Goal: Information Seeking & Learning: Learn about a topic

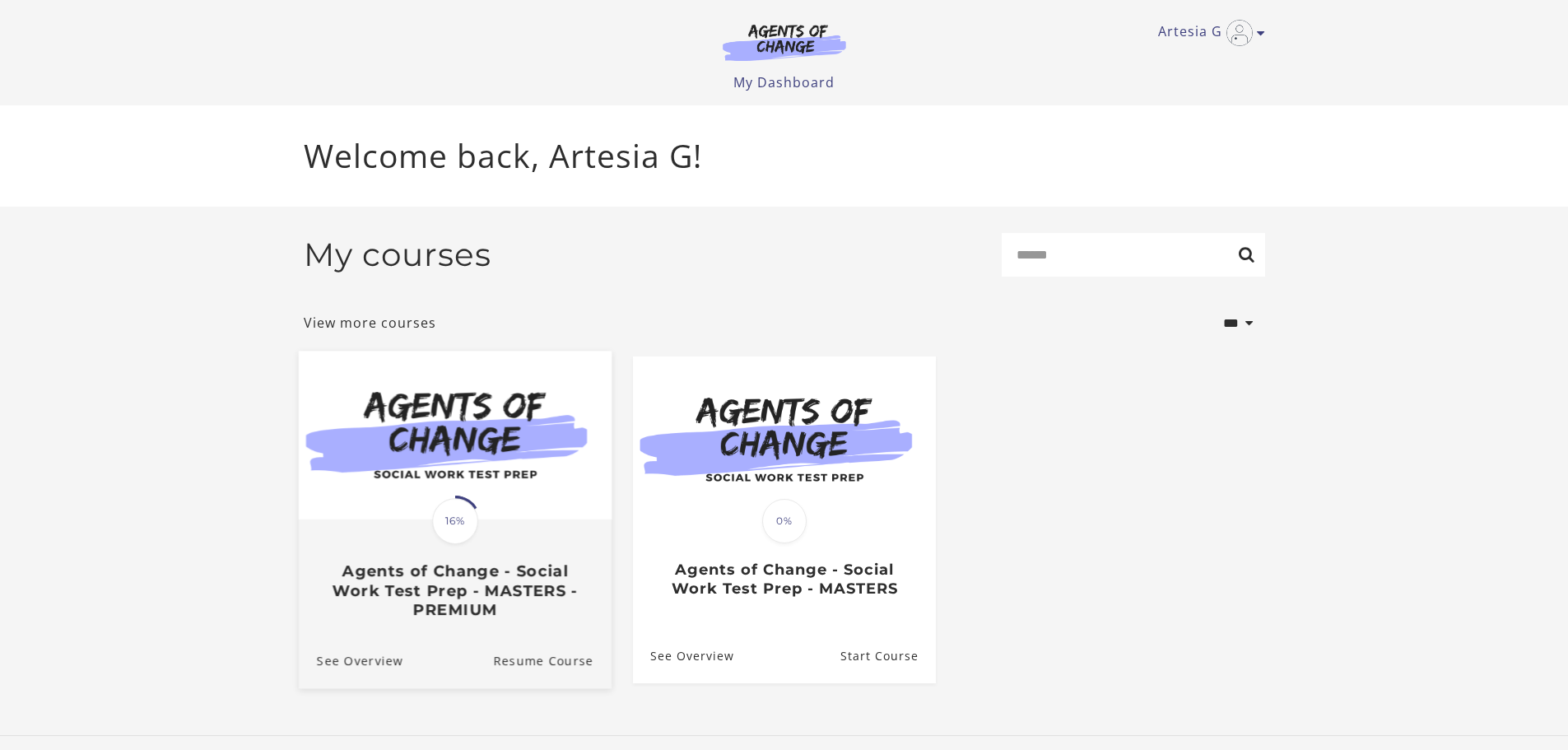
click at [501, 470] on img at bounding box center [454, 435] width 313 height 169
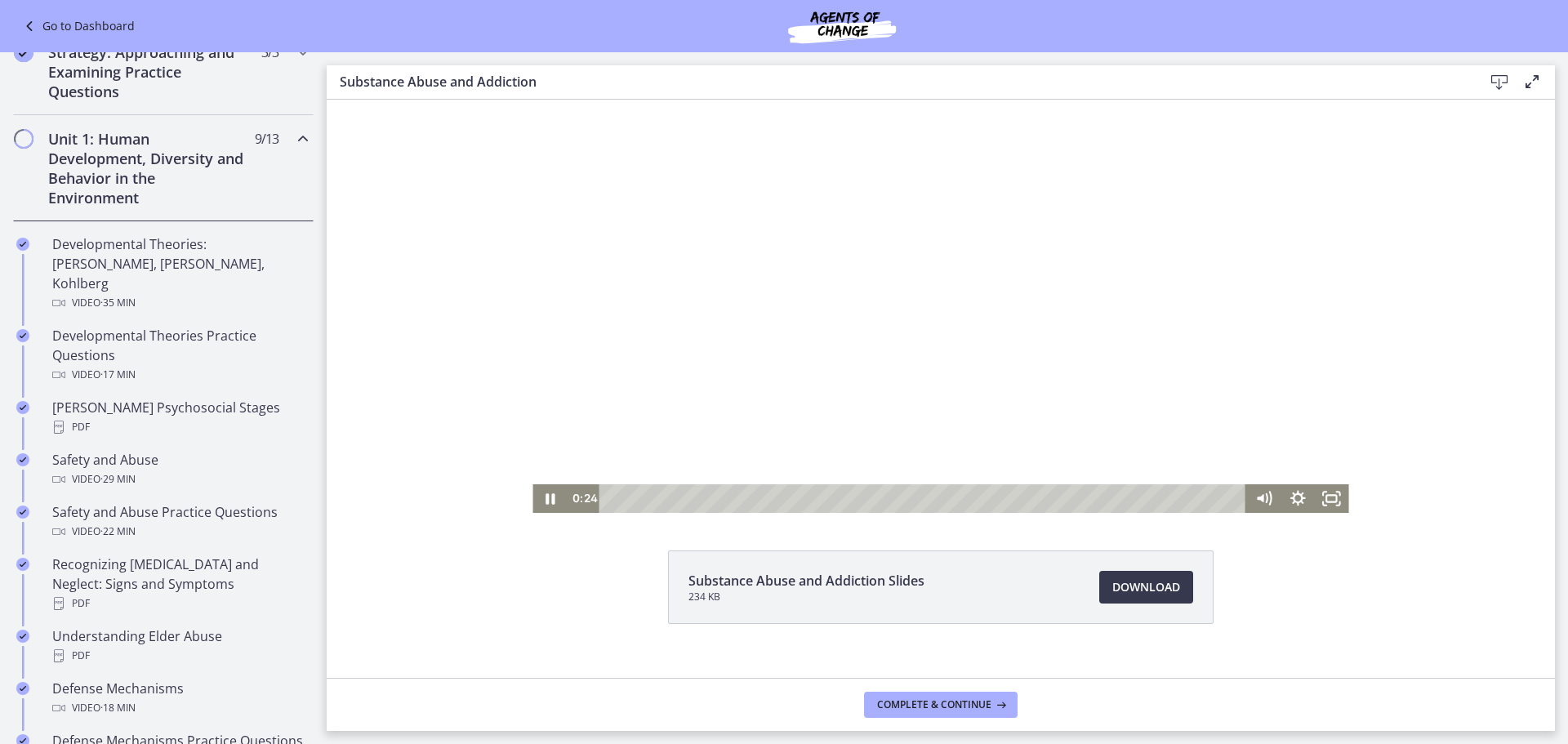
scroll to position [71, 0]
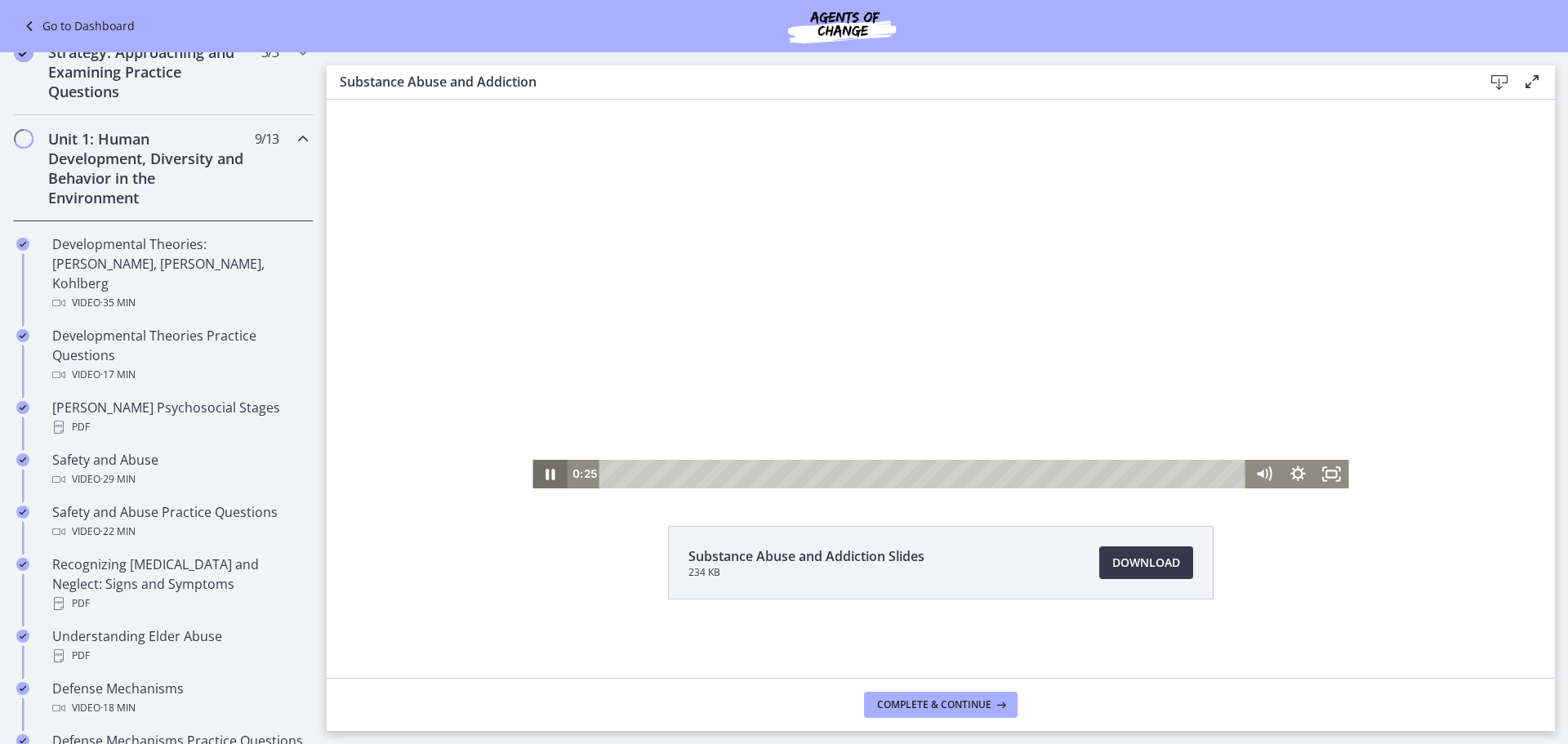
click at [555, 474] on icon "Pause" at bounding box center [549, 474] width 34 height 29
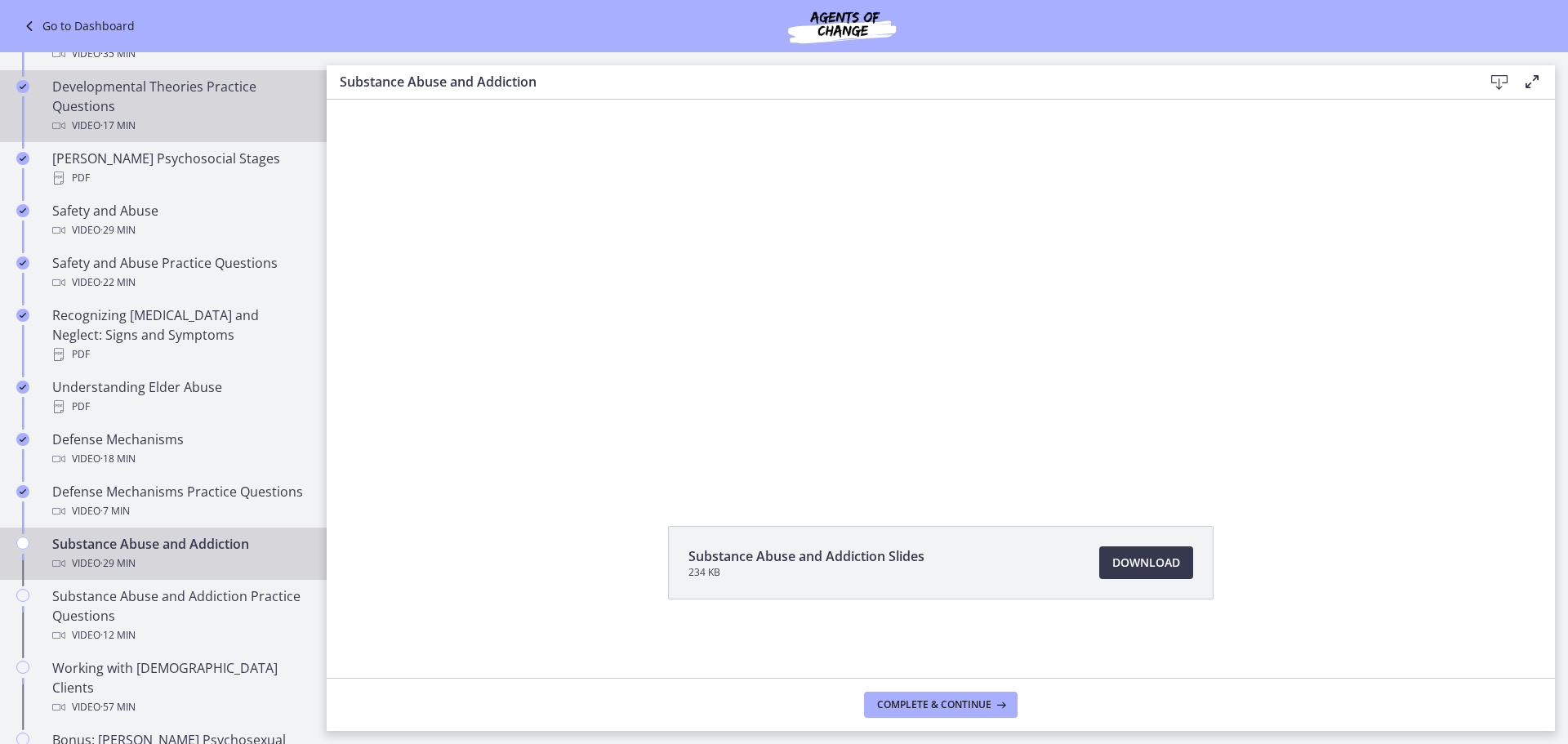
scroll to position [409, 0]
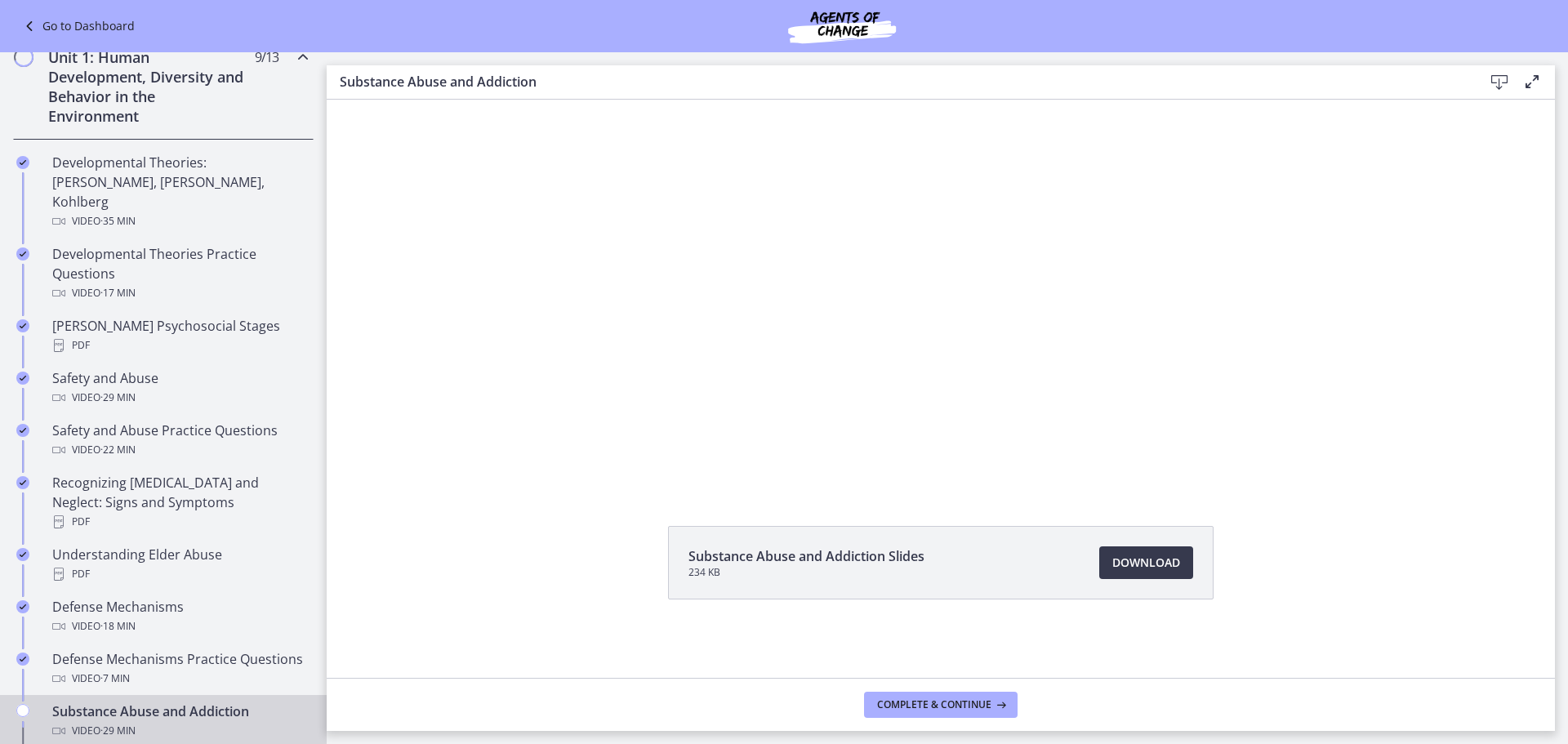
click at [165, 107] on h2 "Unit 1: Human Development, Diversity and Behavior in the Environment" at bounding box center [148, 86] width 200 height 78
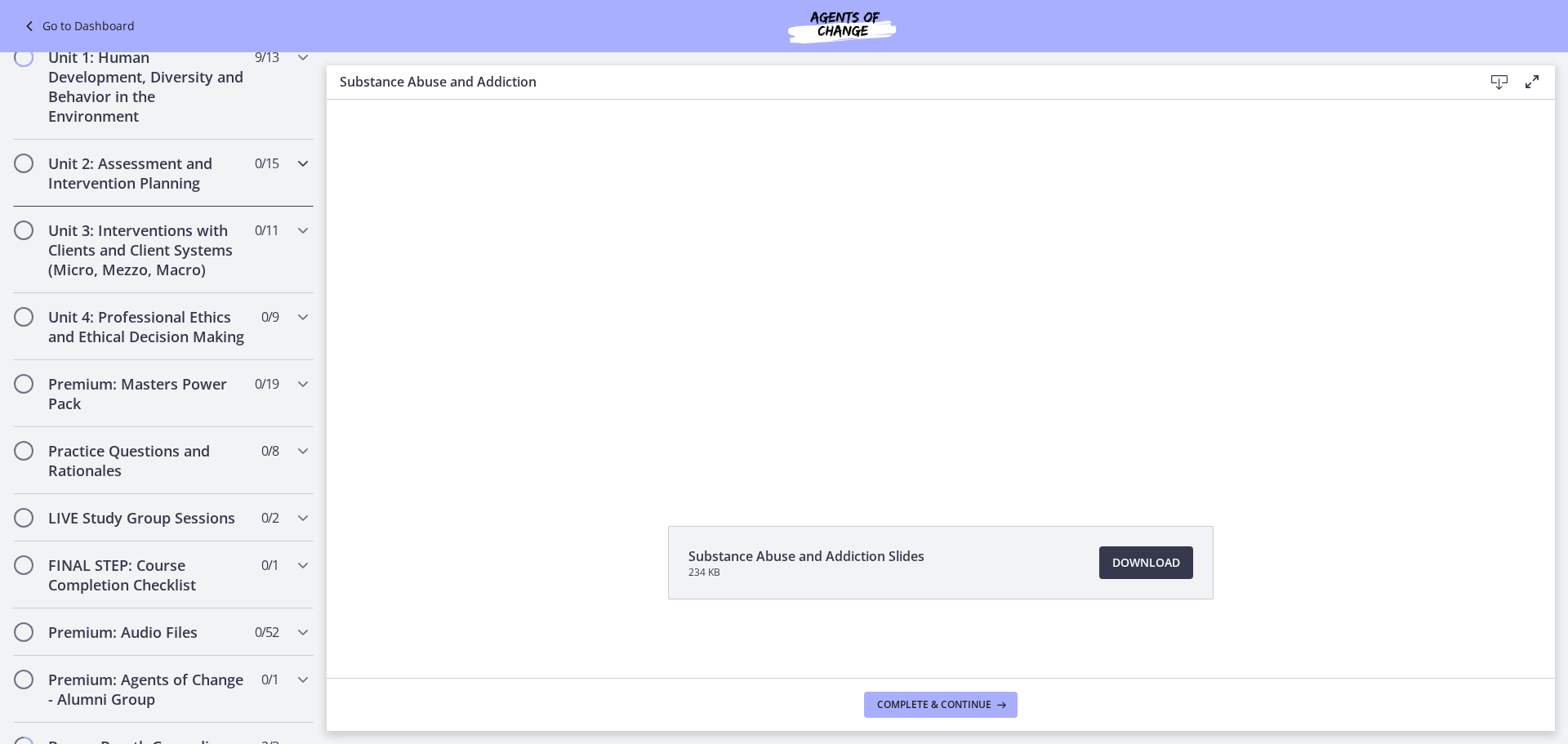
click at [160, 187] on h2 "Unit 2: Assessment and Intervention Planning" at bounding box center [148, 173] width 200 height 39
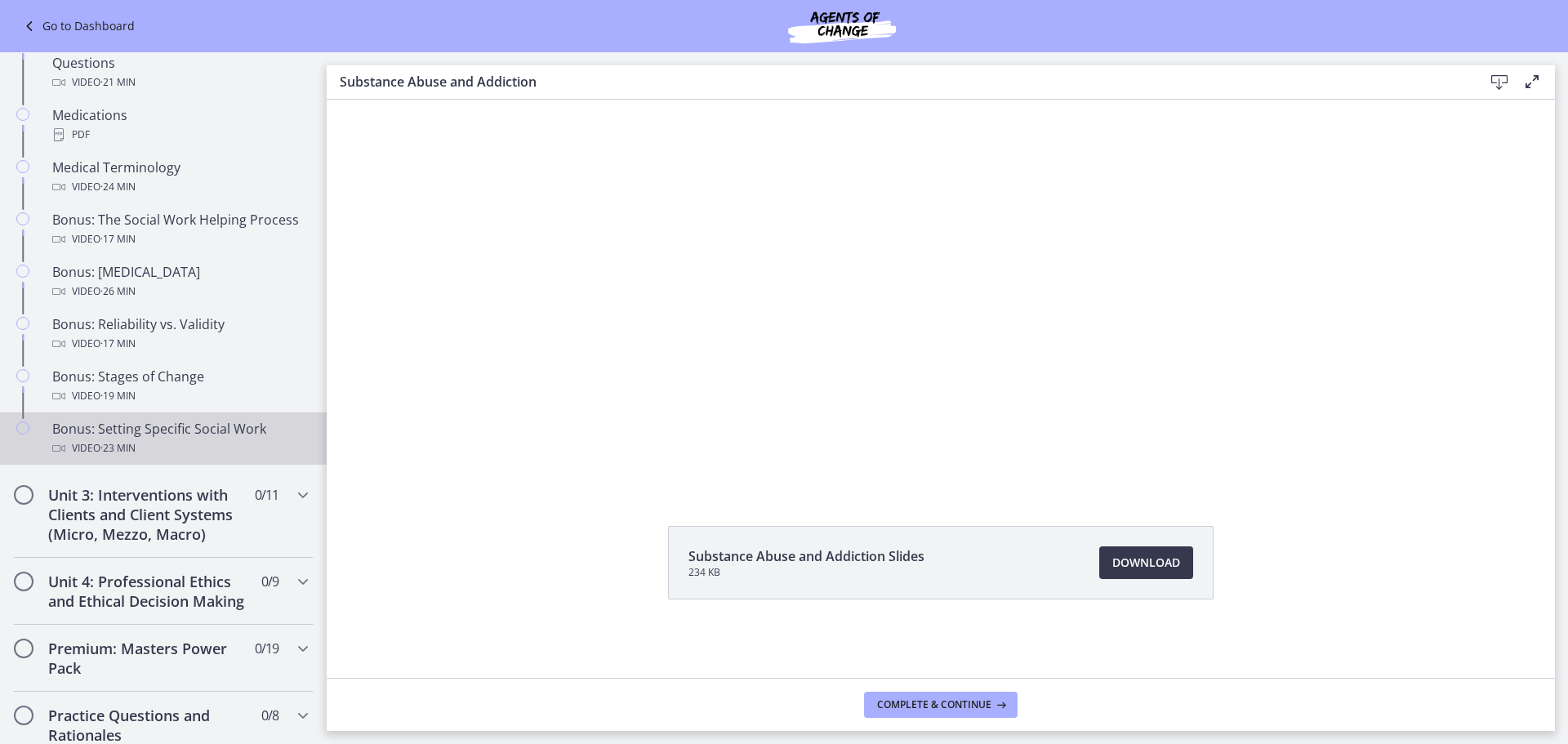
scroll to position [1143, 0]
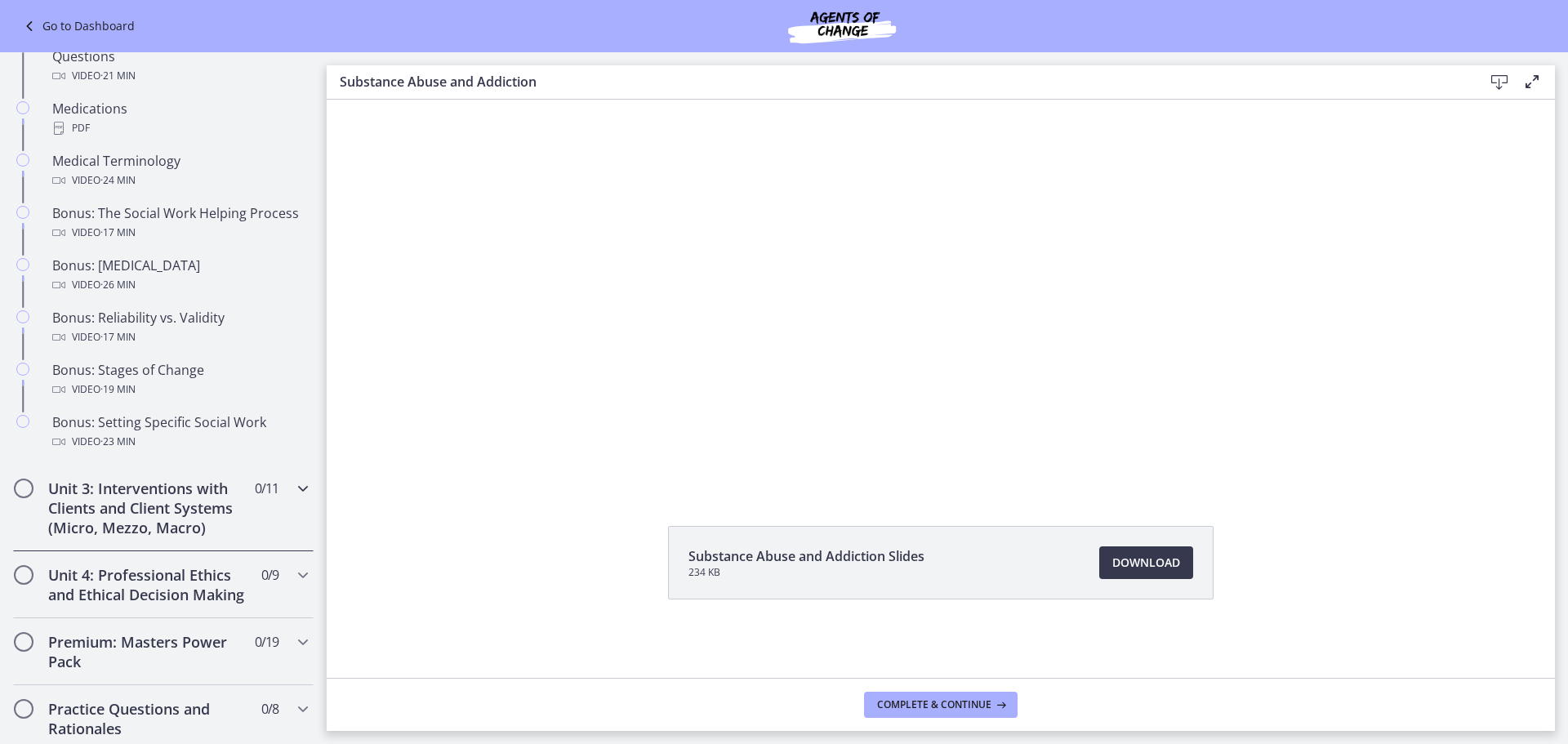
click at [182, 497] on h2 "Unit 3: Interventions with Clients and Client Systems (Micro, Mezzo, Macro)" at bounding box center [148, 507] width 200 height 59
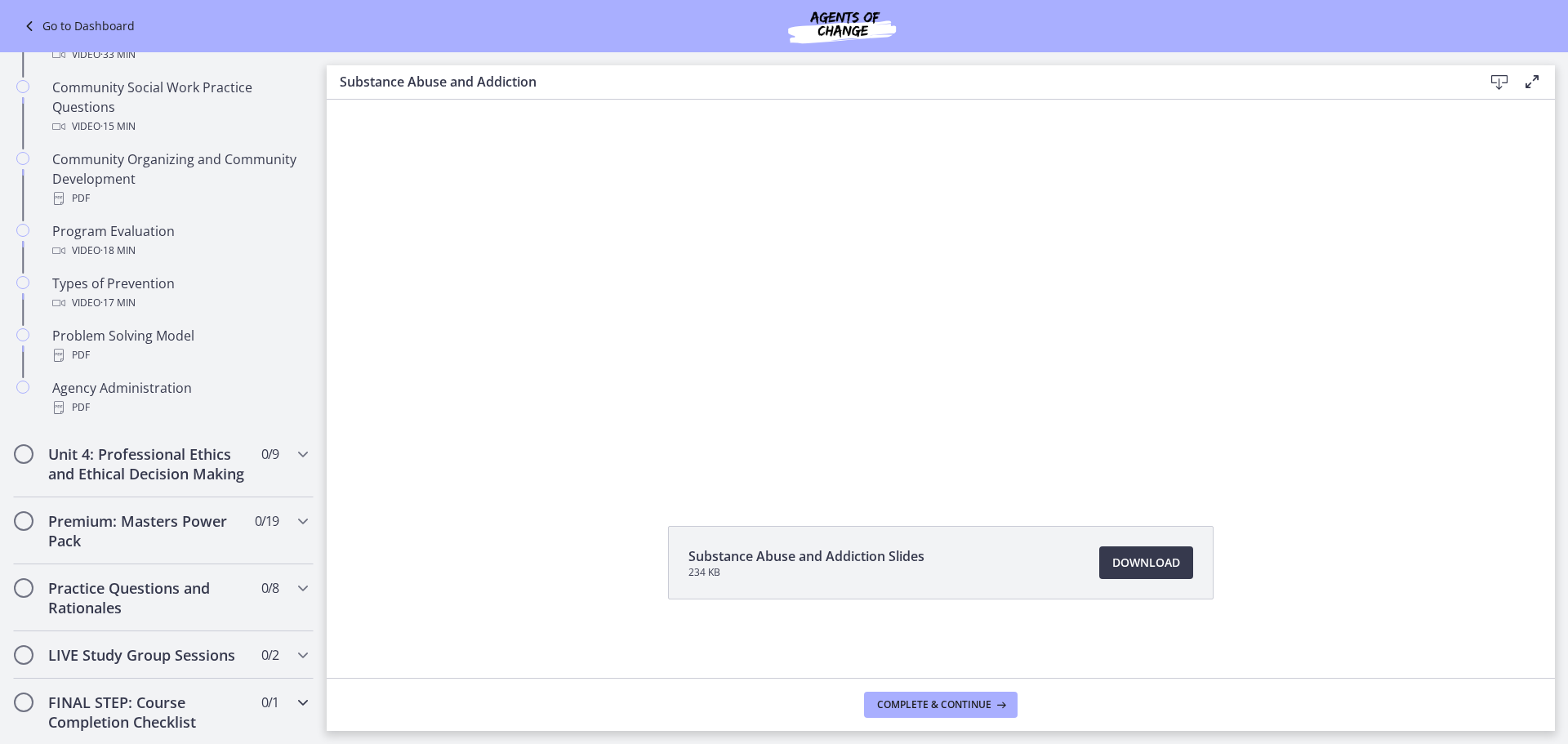
scroll to position [571, 0]
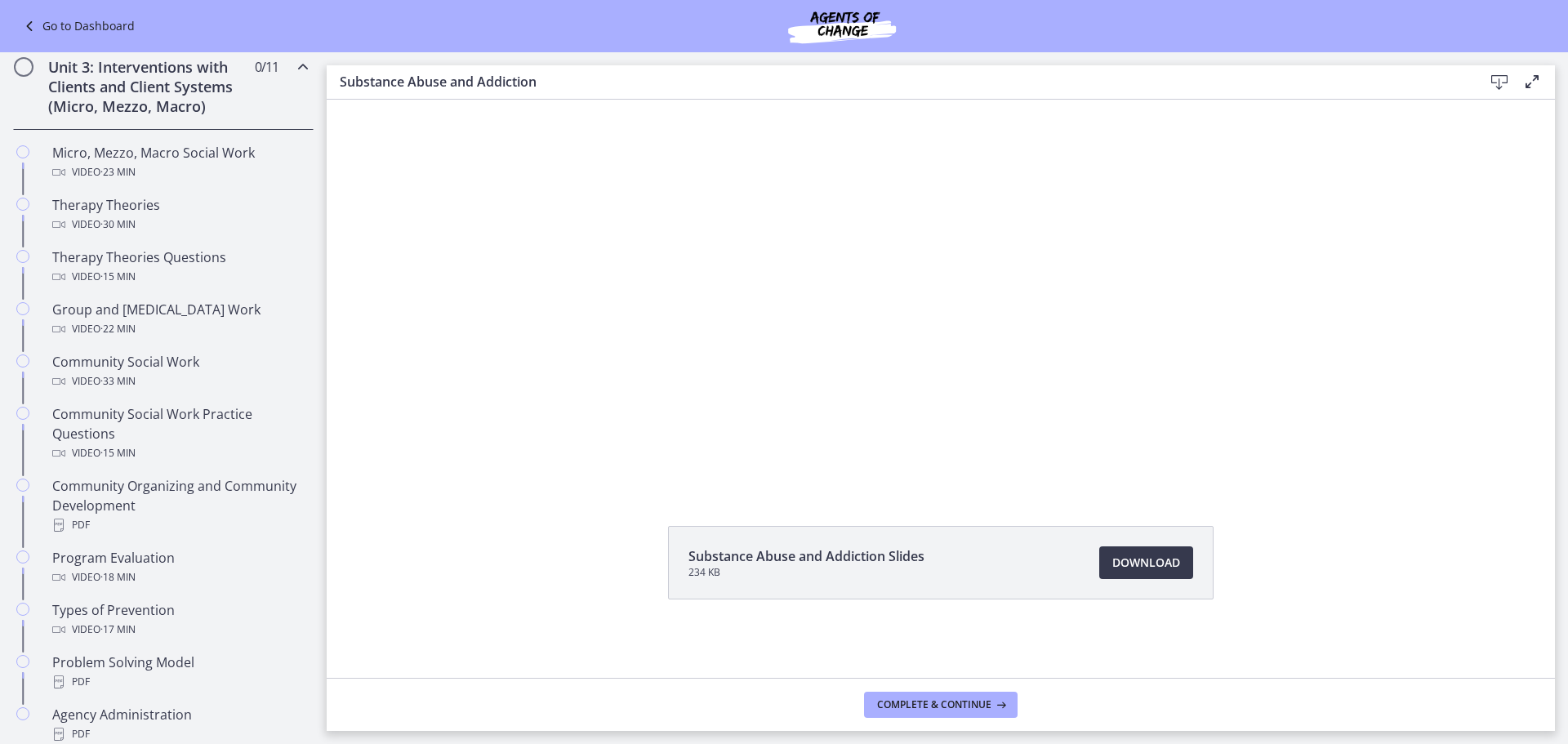
click at [160, 93] on h2 "Unit 3: Interventions with Clients and Client Systems (Micro, Mezzo, Macro)" at bounding box center [148, 86] width 200 height 59
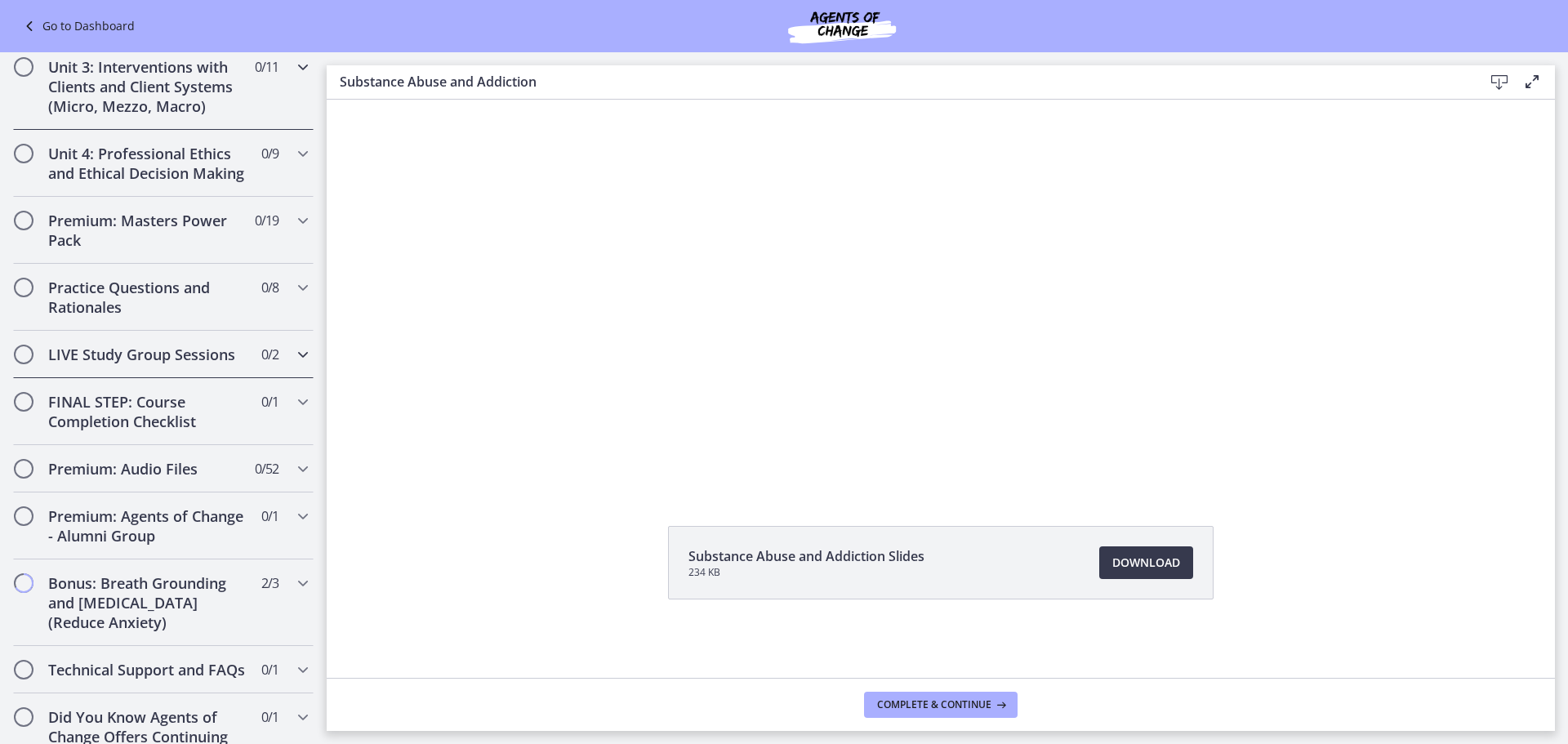
scroll to position [327, 0]
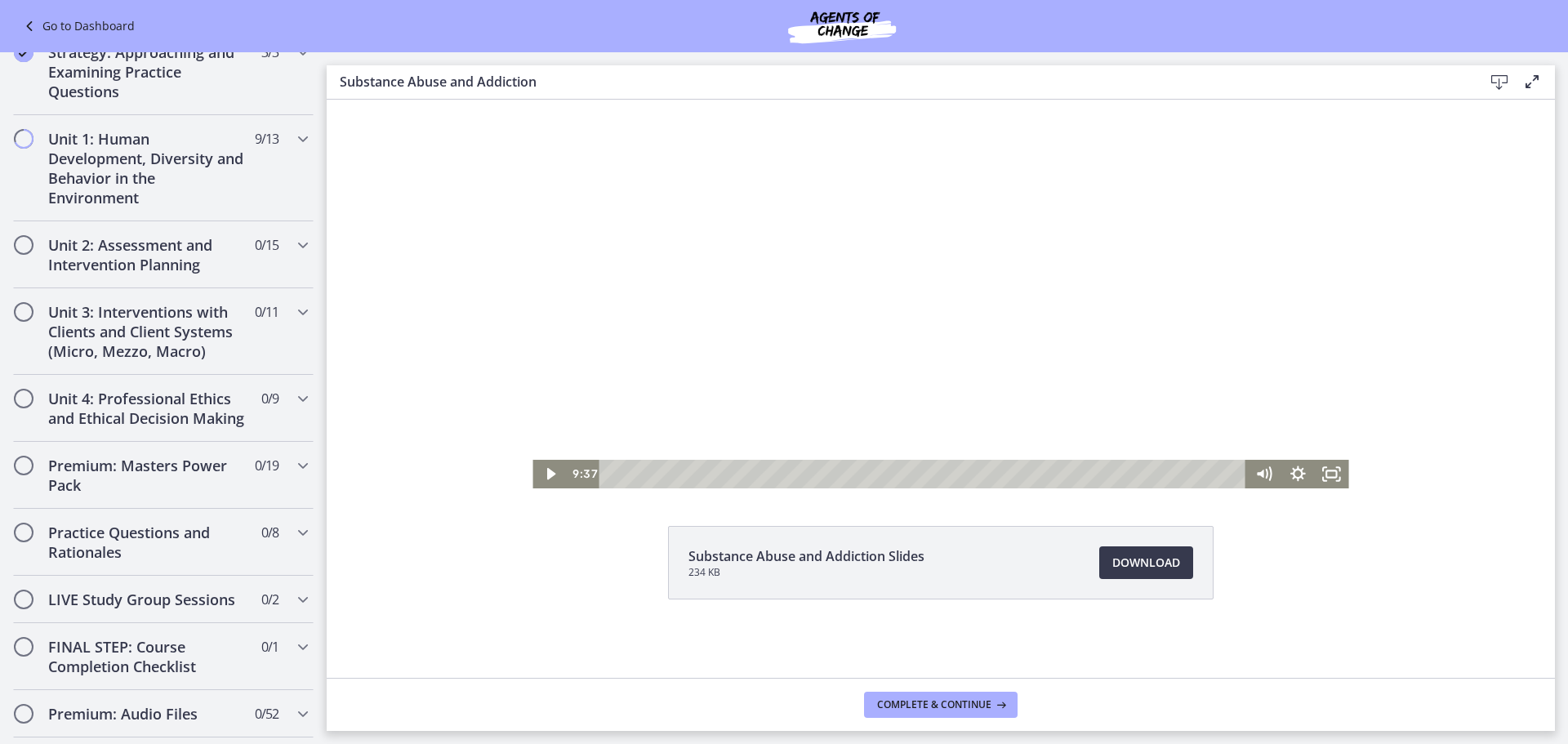
click at [739, 361] on div at bounding box center [940, 259] width 816 height 459
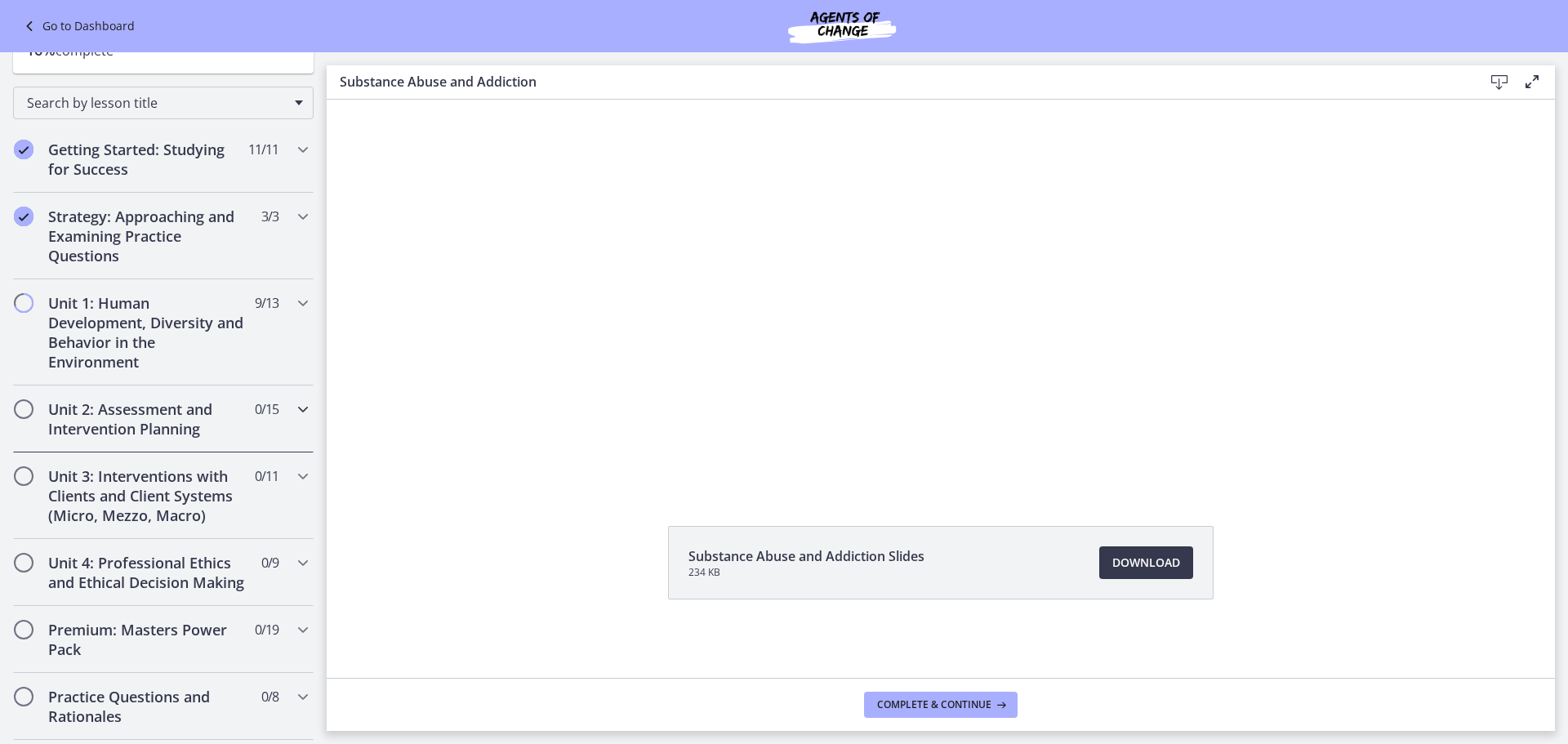
scroll to position [163, 0]
click at [165, 402] on h2 "Unit 2: Assessment and Intervention Planning" at bounding box center [148, 418] width 200 height 39
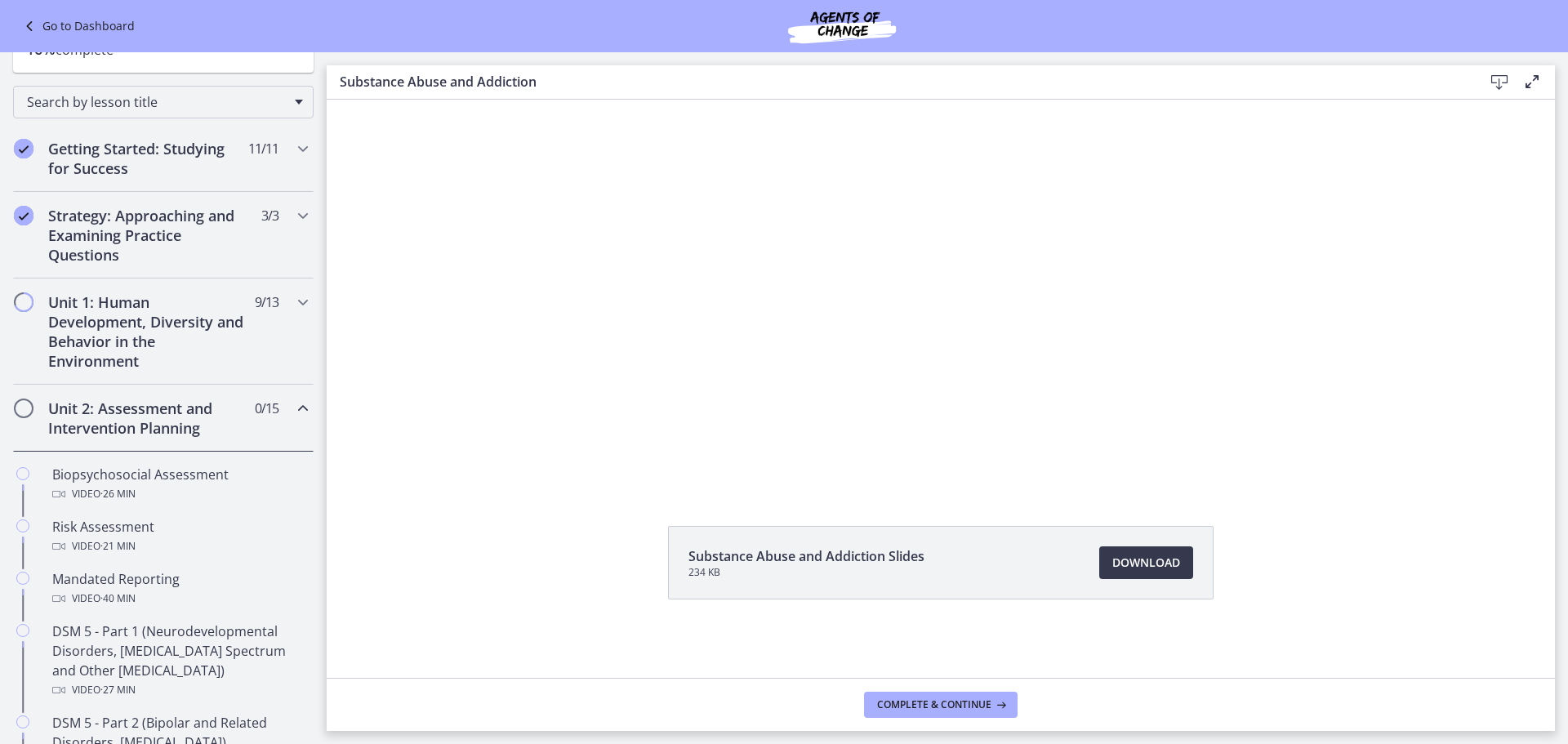
click at [165, 402] on h2 "Unit 2: Assessment and Intervention Planning" at bounding box center [148, 418] width 200 height 39
click at [149, 321] on h2 "Unit 1: Human Development, Diversity and Behavior in the Environment" at bounding box center [148, 332] width 200 height 78
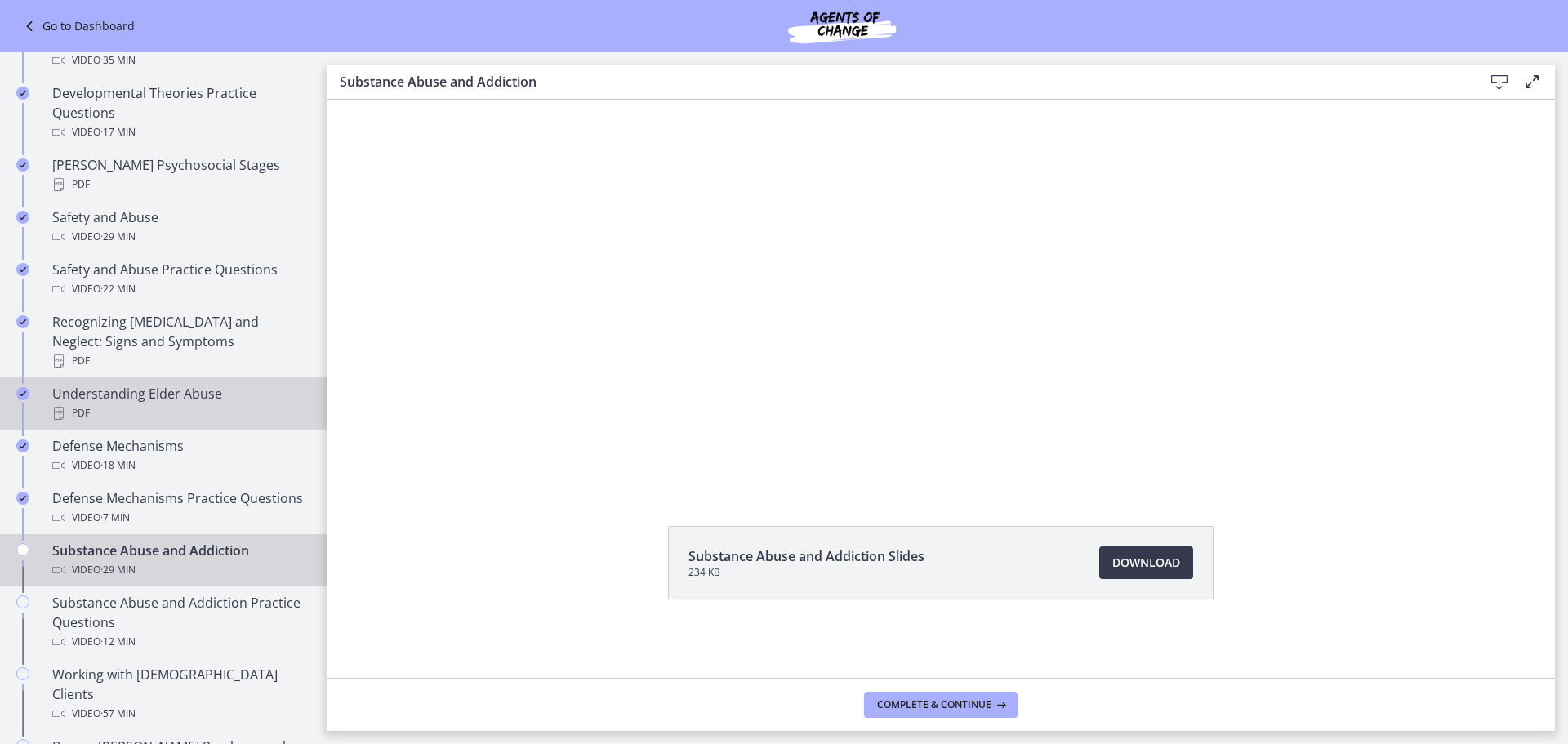
scroll to position [571, 0]
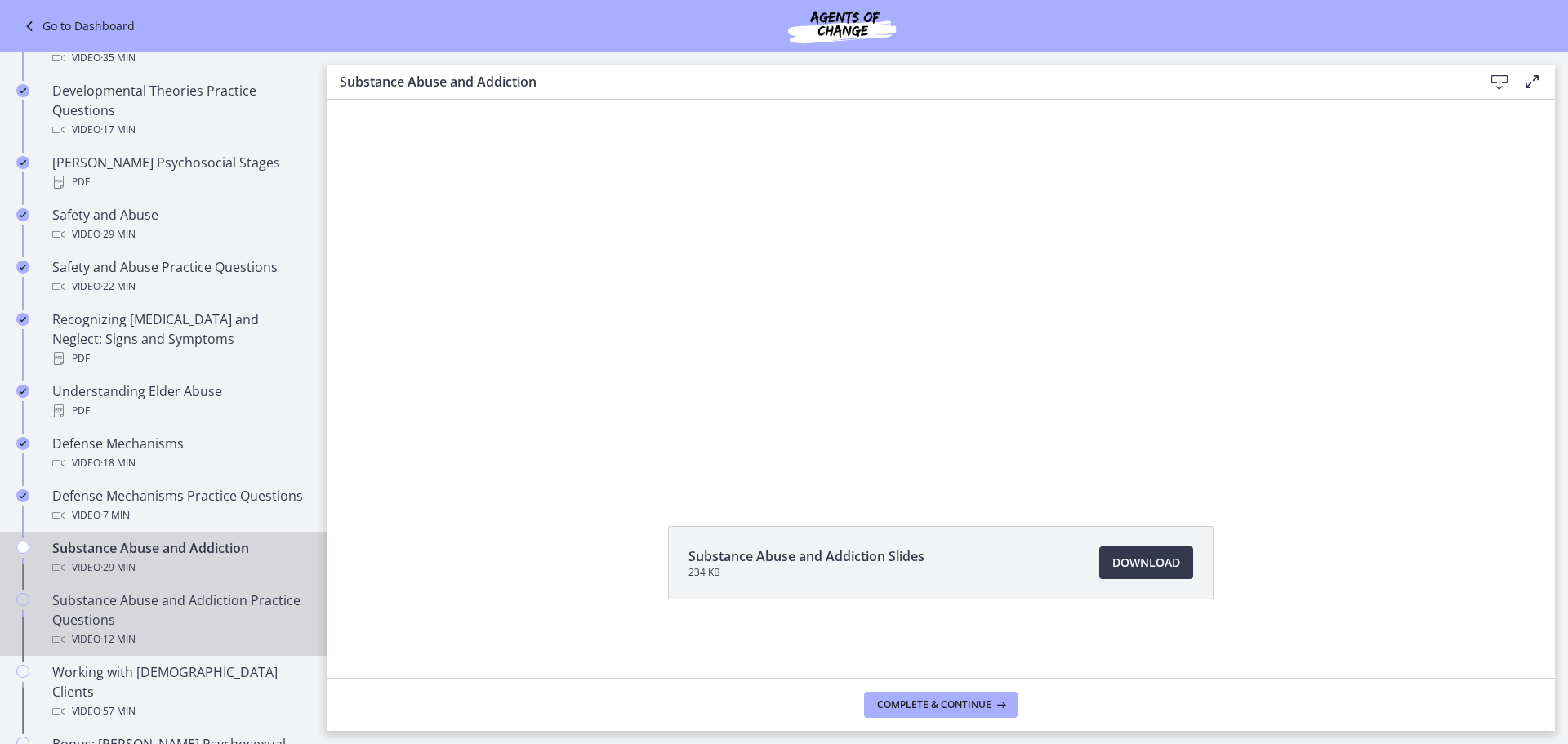
click at [127, 604] on div "Substance Abuse and Addiction Practice Questions Video · 12 min" at bounding box center [179, 620] width 255 height 59
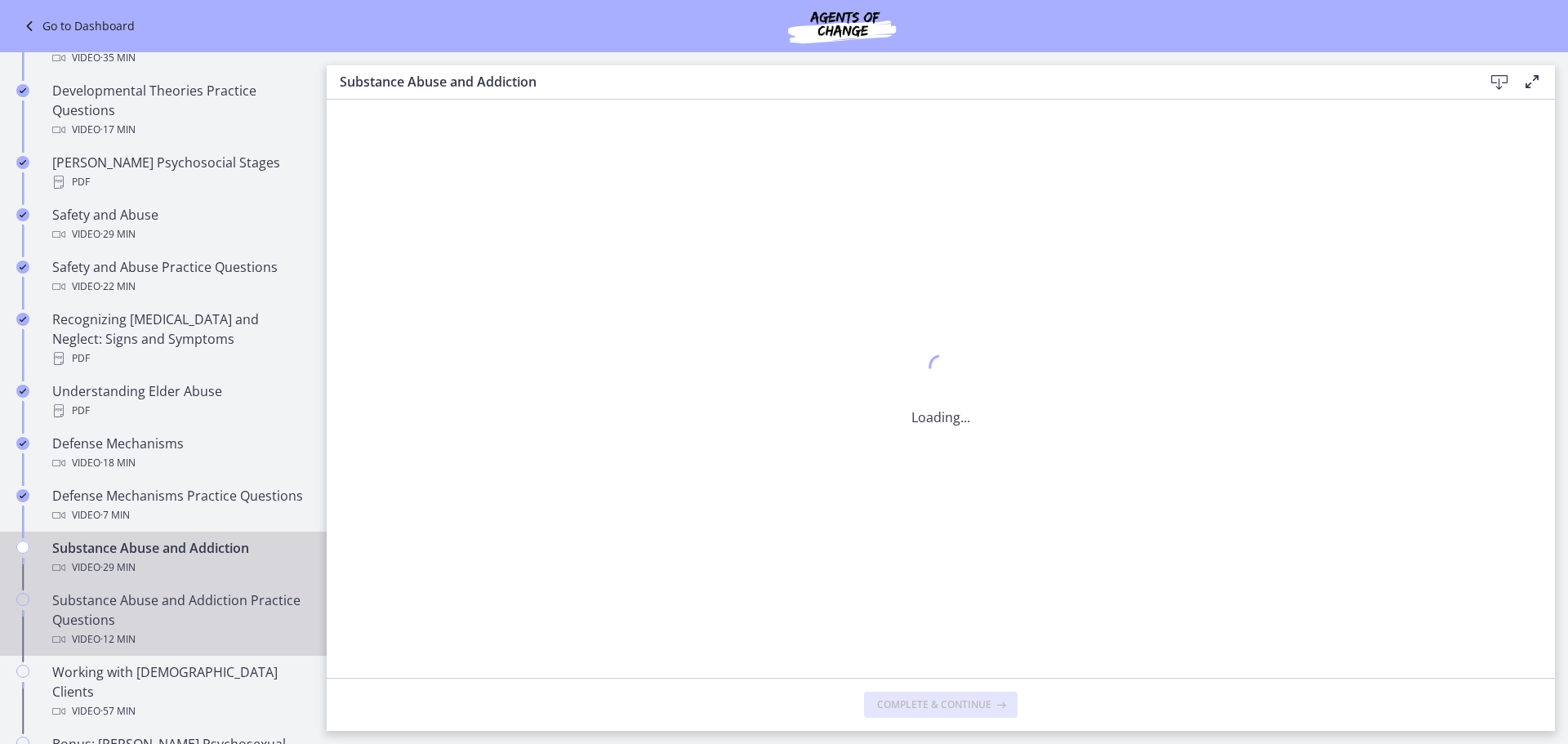
scroll to position [0, 0]
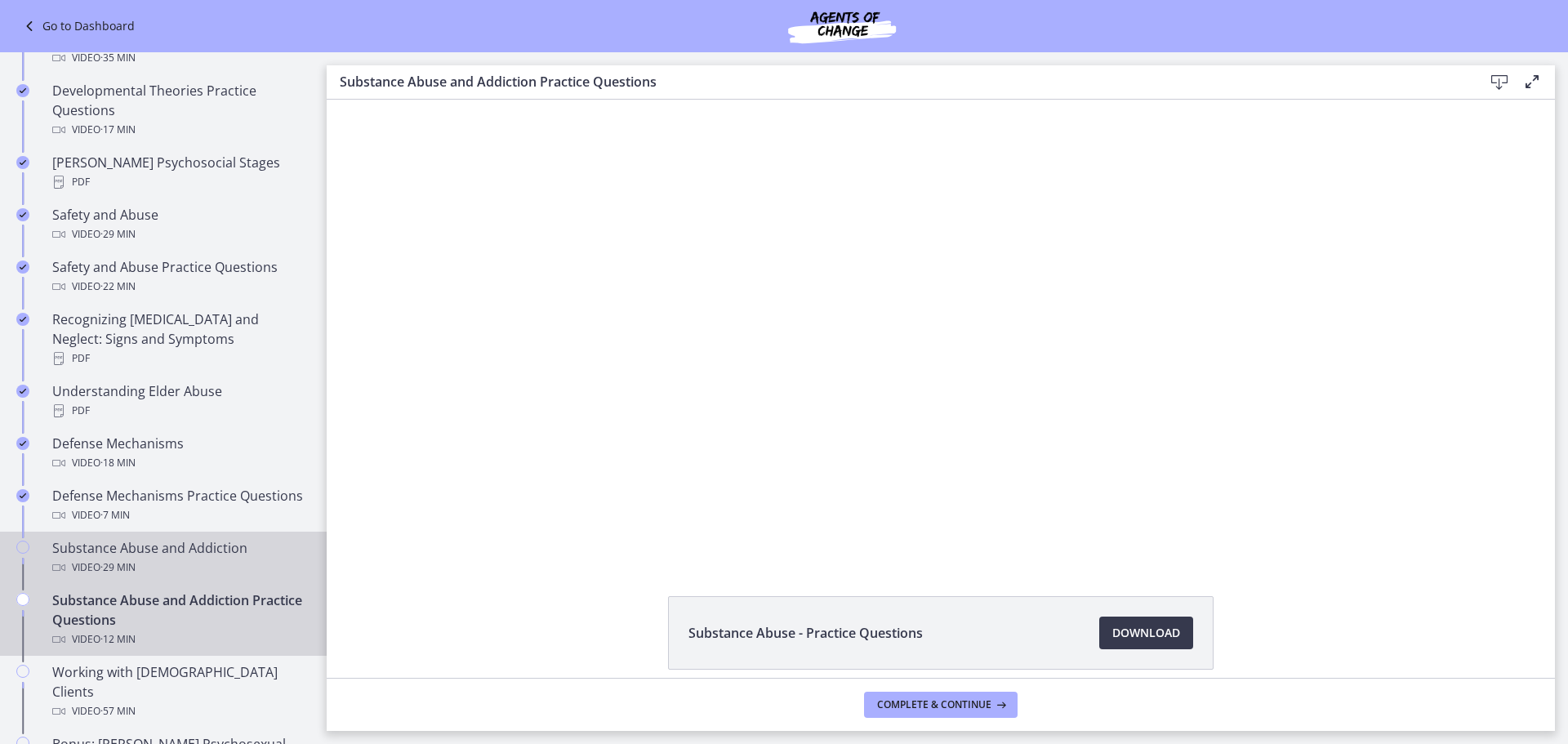
click at [876, 437] on div at bounding box center [940, 329] width 912 height 459
click at [1130, 639] on span "Download Opens in a new window" at bounding box center [1146, 633] width 68 height 20
click at [186, 558] on div "Video · 29 min" at bounding box center [179, 568] width 255 height 20
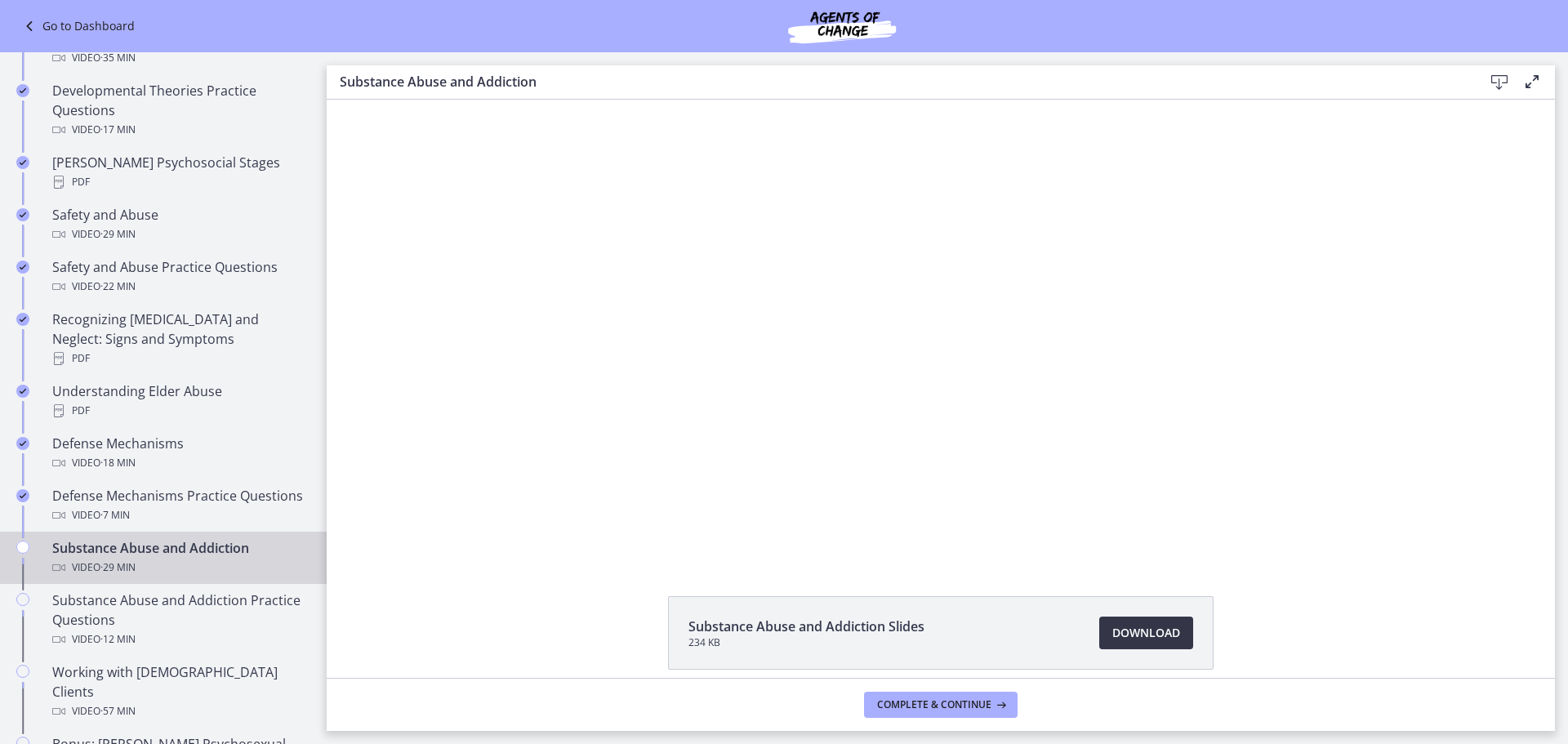
click at [1140, 633] on span "Download Opens in a new window" at bounding box center [1146, 633] width 68 height 20
